Goal: Transaction & Acquisition: Purchase product/service

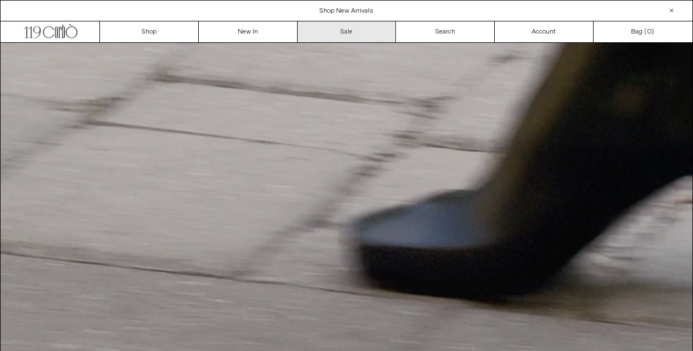
click at [343, 36] on link "Sale" at bounding box center [347, 31] width 99 height 21
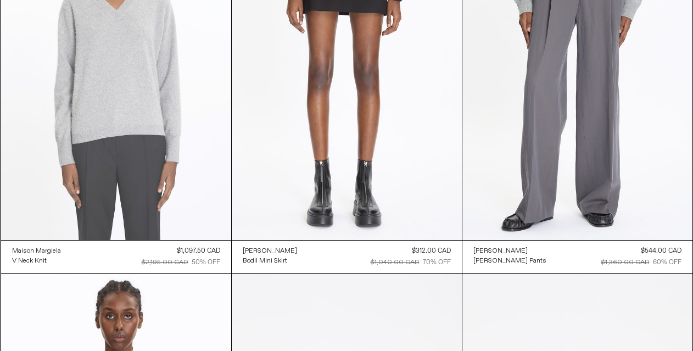
scroll to position [13808, 0]
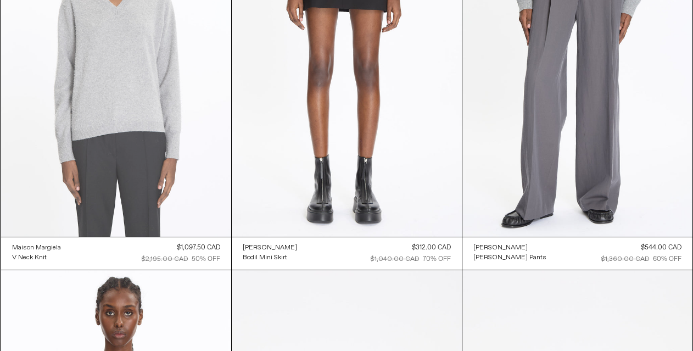
click at [165, 181] on at bounding box center [116, 64] width 230 height 346
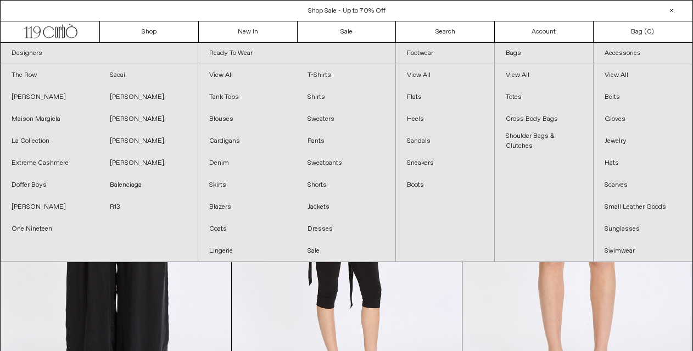
scroll to position [0, 0]
click at [49, 188] on link "Doffer Boys" at bounding box center [50, 185] width 98 height 22
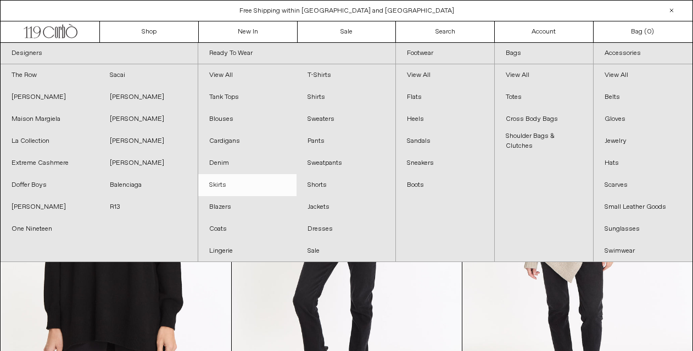
click at [225, 187] on link "Skirts" at bounding box center [247, 185] width 98 height 22
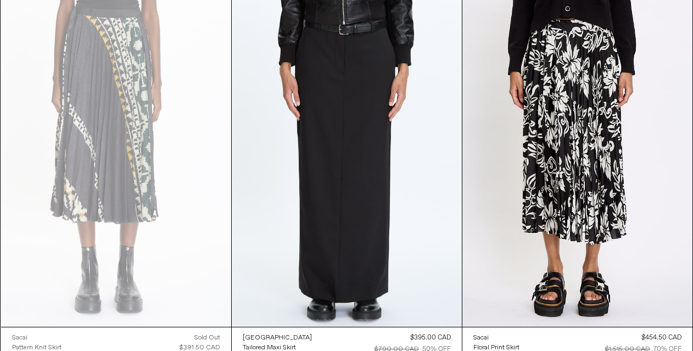
scroll to position [839, 0]
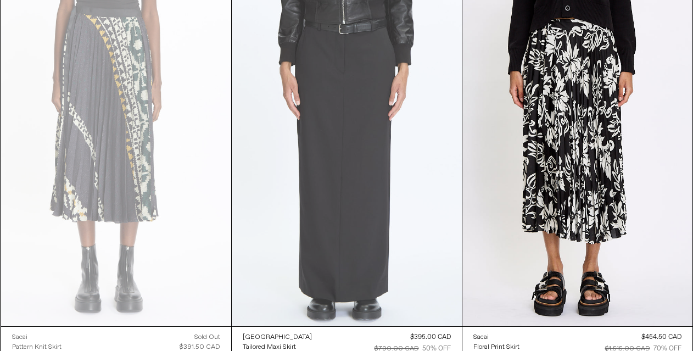
click at [318, 147] on at bounding box center [347, 154] width 230 height 346
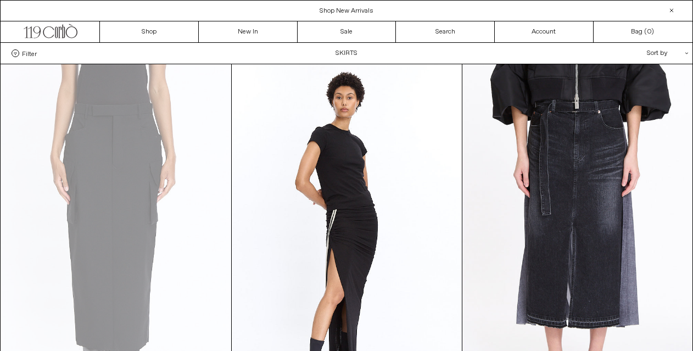
scroll to position [0, 0]
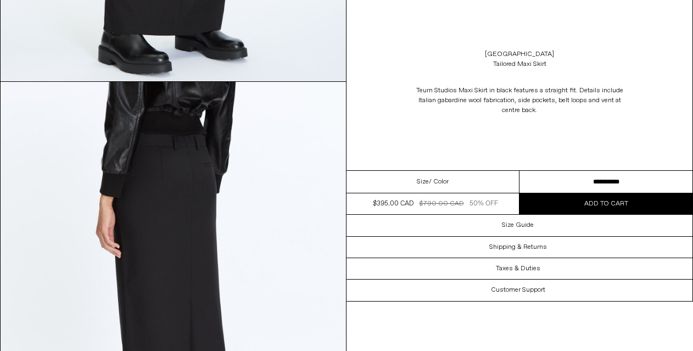
scroll to position [666, 0]
